Goal: Transaction & Acquisition: Purchase product/service

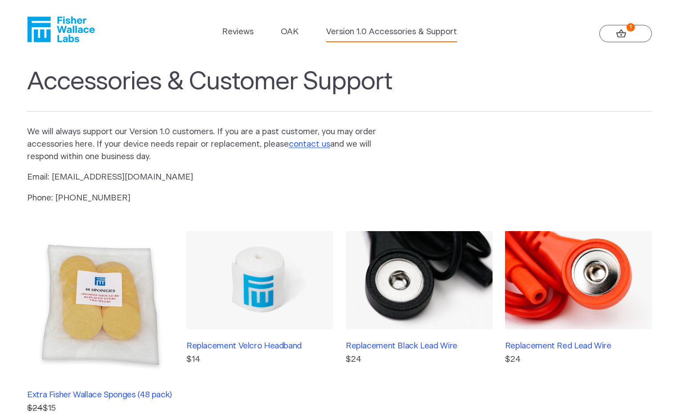
scroll to position [267, 0]
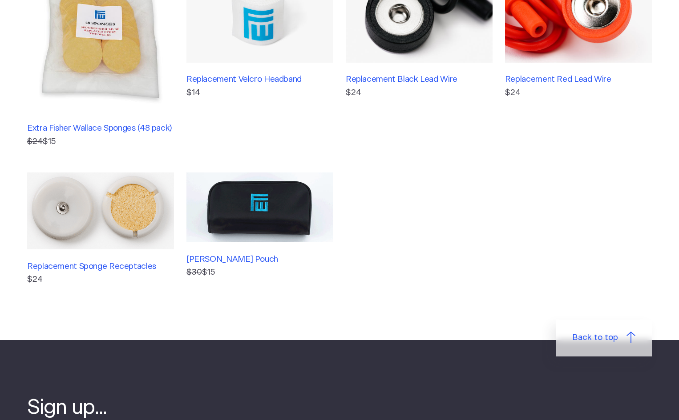
click at [554, 35] on img at bounding box center [578, 13] width 147 height 98
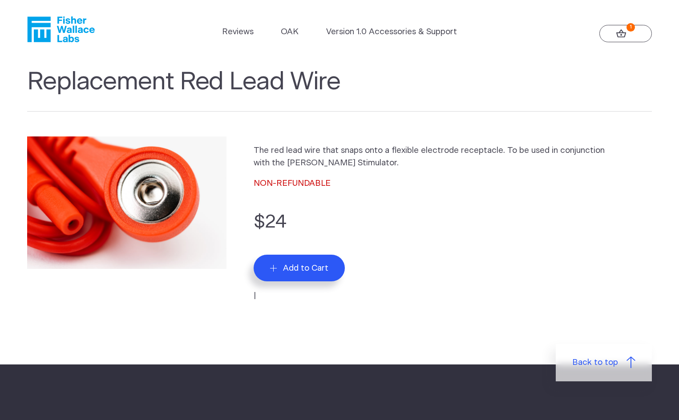
click at [316, 264] on span "Add to Cart" at bounding box center [305, 268] width 45 height 10
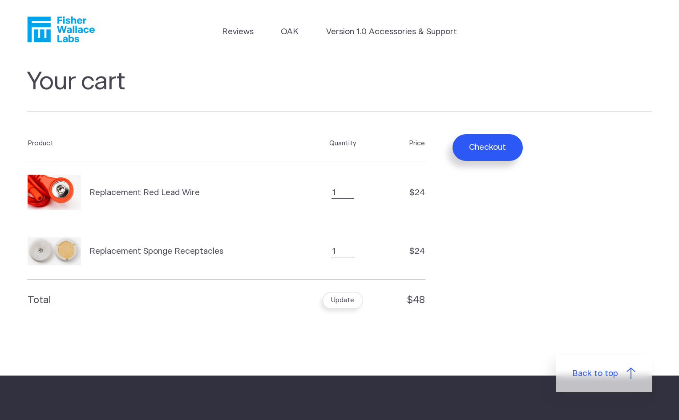
click at [486, 150] on button "Checkout" at bounding box center [487, 147] width 70 height 27
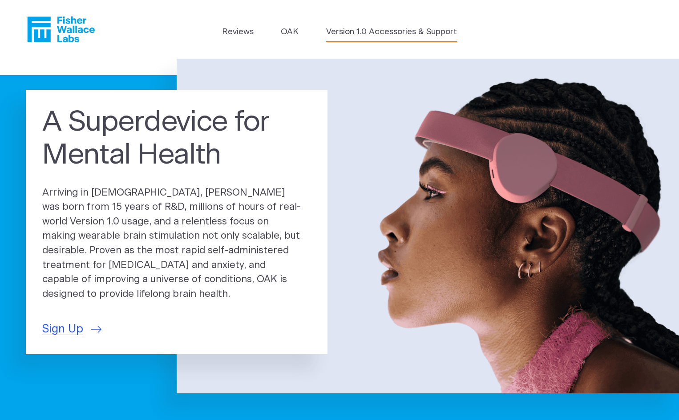
click at [425, 31] on link "Version 1.0 Accessories & Support" at bounding box center [391, 32] width 131 height 12
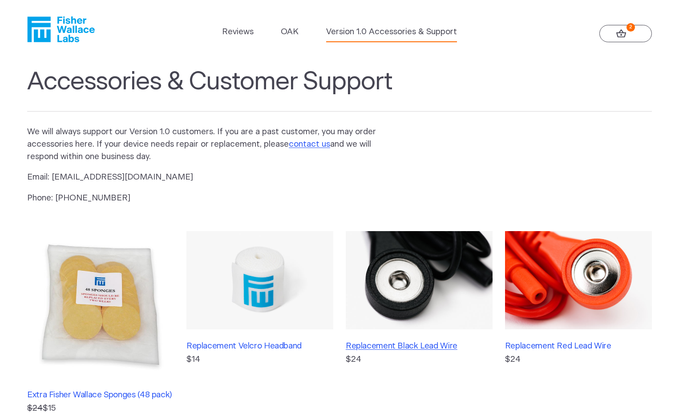
click at [367, 350] on h3 "Replacement Black Lead Wire" at bounding box center [419, 347] width 147 height 10
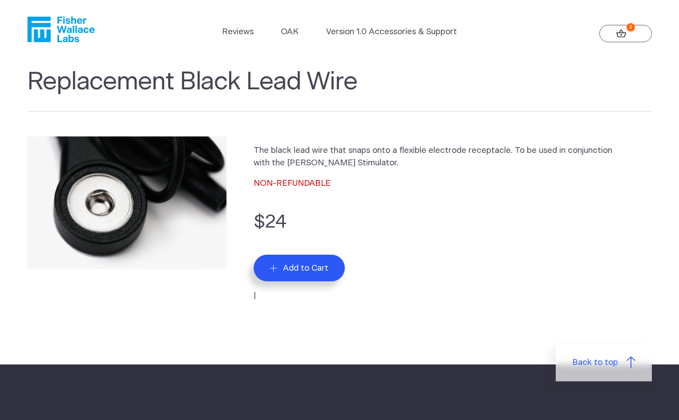
click at [318, 288] on form "$24 Add to Cart |" at bounding box center [453, 256] width 398 height 94
click at [316, 274] on button "Add to Cart" at bounding box center [299, 268] width 91 height 27
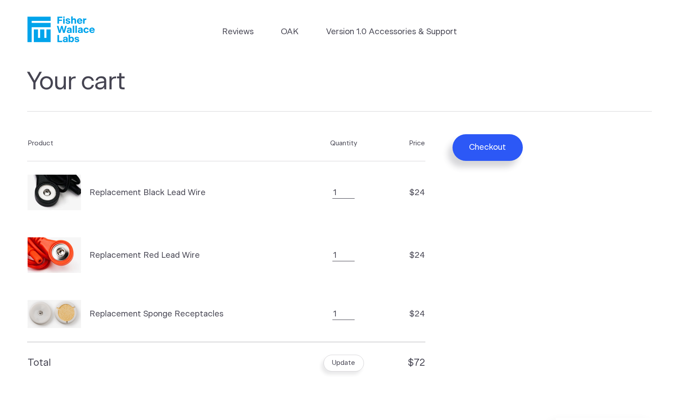
click at [488, 156] on button "Checkout" at bounding box center [487, 147] width 70 height 27
click at [492, 359] on form "Product Quantity Price Replacement Black Lead Wire Quantity 1 $24 Replacement R…" at bounding box center [339, 255] width 625 height 258
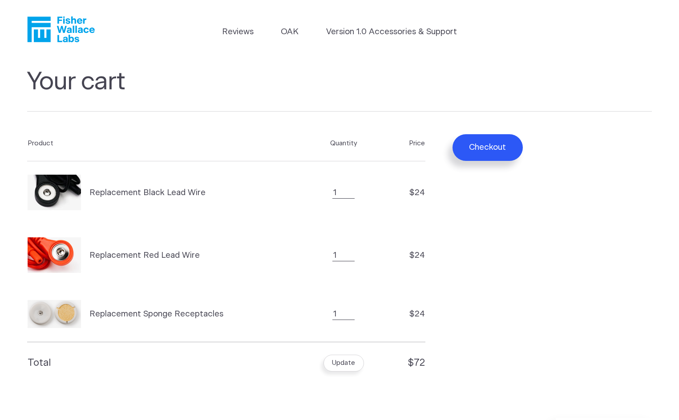
click at [489, 143] on button "Checkout" at bounding box center [487, 147] width 70 height 27
